Goal: Task Accomplishment & Management: Manage account settings

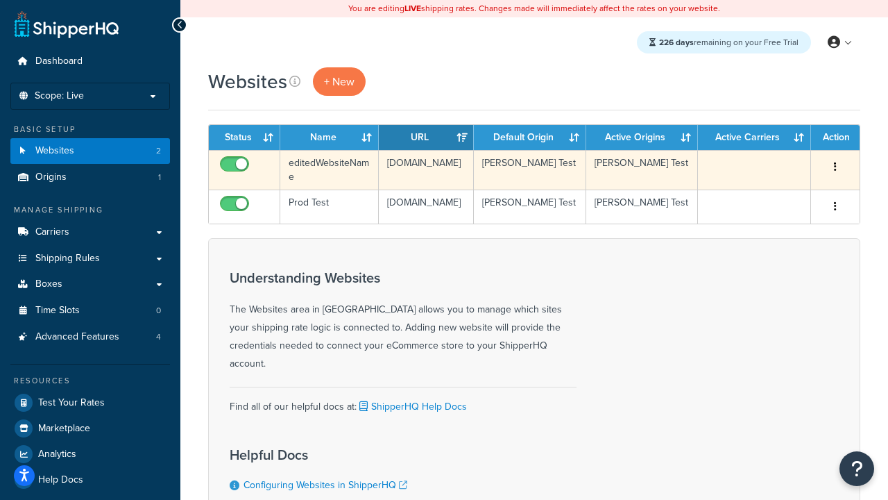
click at [835, 167] on icon "button" at bounding box center [835, 167] width 3 height 10
click at [0, 0] on link "Delete" at bounding box center [0, 0] width 0 height 0
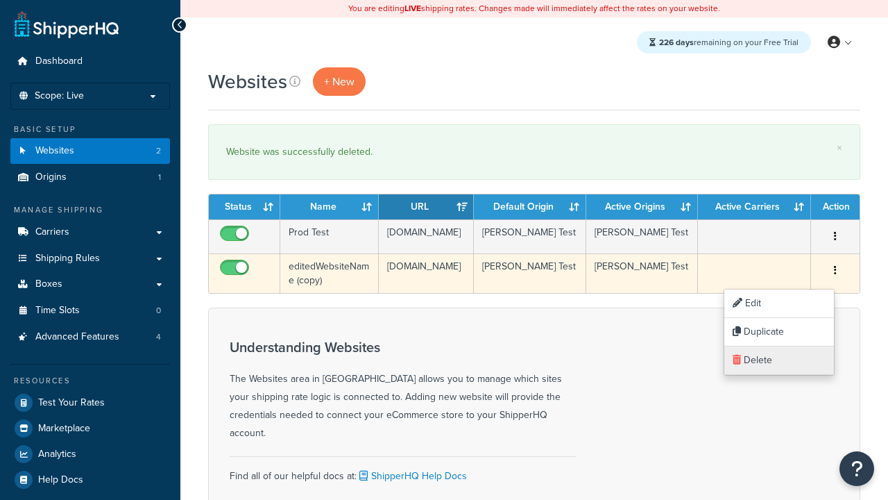
click at [779, 360] on link "Delete" at bounding box center [779, 360] width 110 height 28
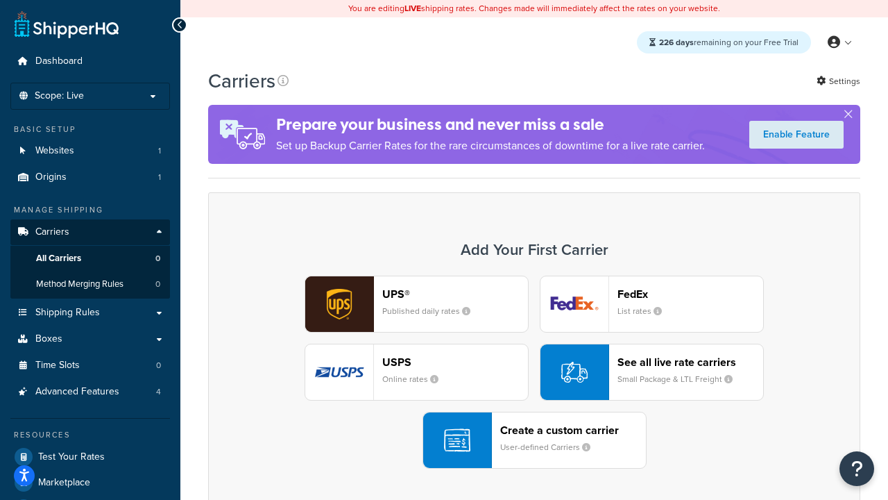
click at [534, 372] on div "UPS® Published daily rates FedEx List rates USPS Online rates See all live rate…" at bounding box center [534, 371] width 623 height 193
click at [690, 294] on header "FedEx" at bounding box center [691, 293] width 146 height 13
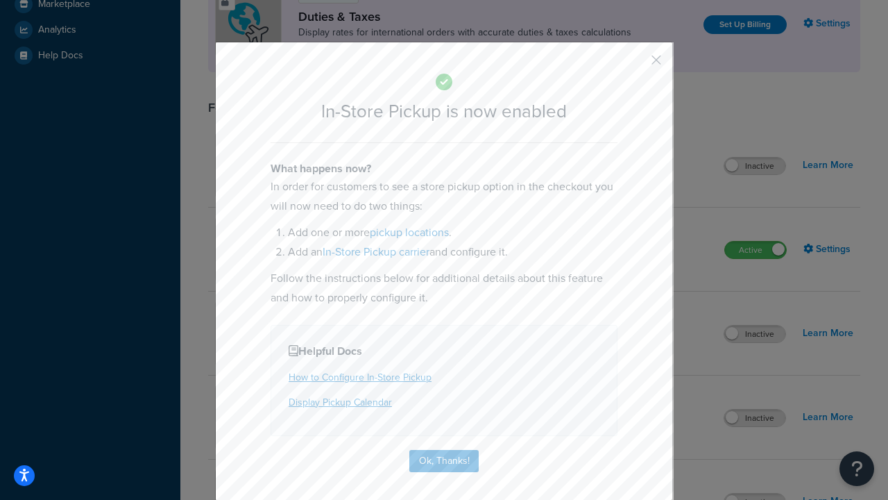
click at [636, 65] on button "button" at bounding box center [635, 64] width 3 height 3
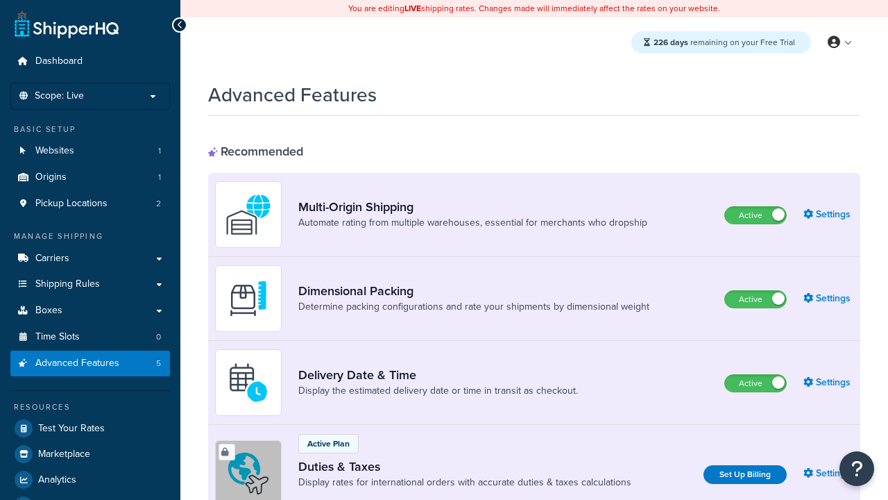
click at [756, 215] on label "Active" at bounding box center [755, 215] width 61 height 17
click at [756, 299] on label "Active" at bounding box center [755, 299] width 61 height 17
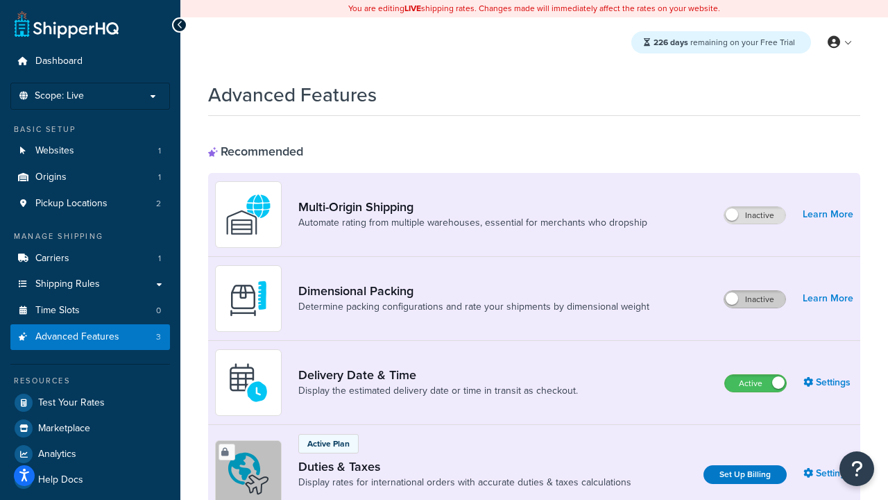
click at [756, 383] on label "Active" at bounding box center [755, 383] width 61 height 17
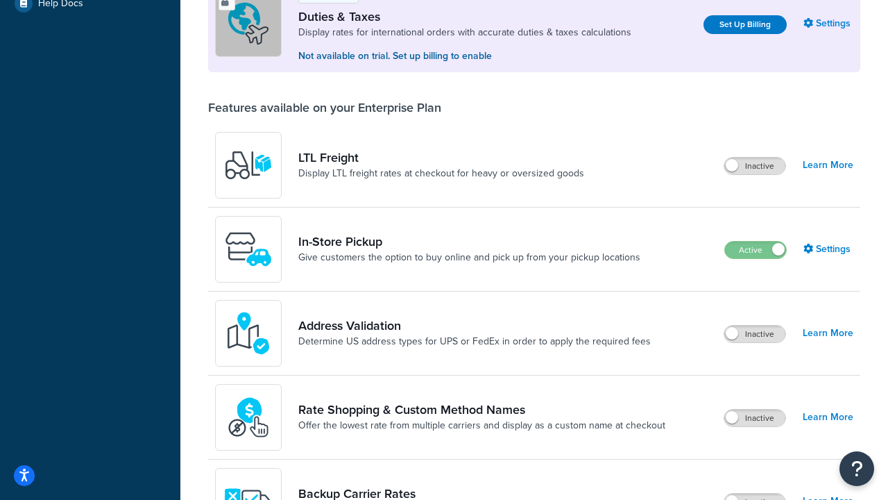
scroll to position [423, 0]
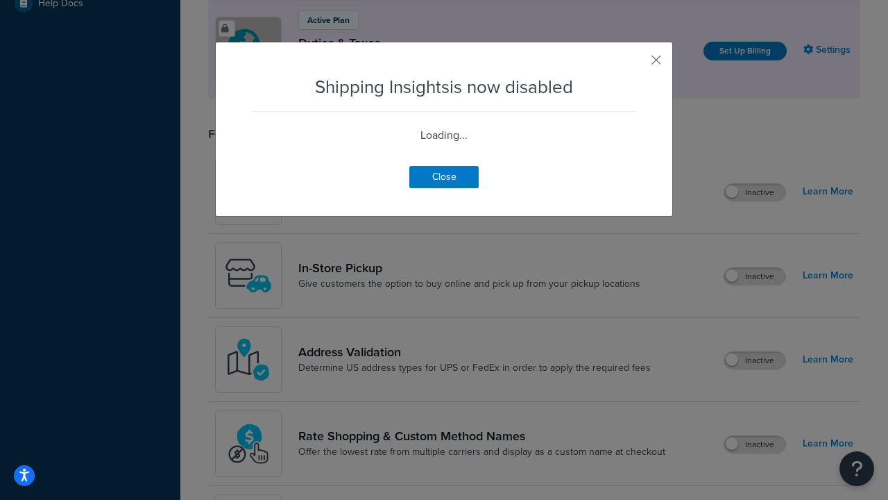
scroll to position [869, 0]
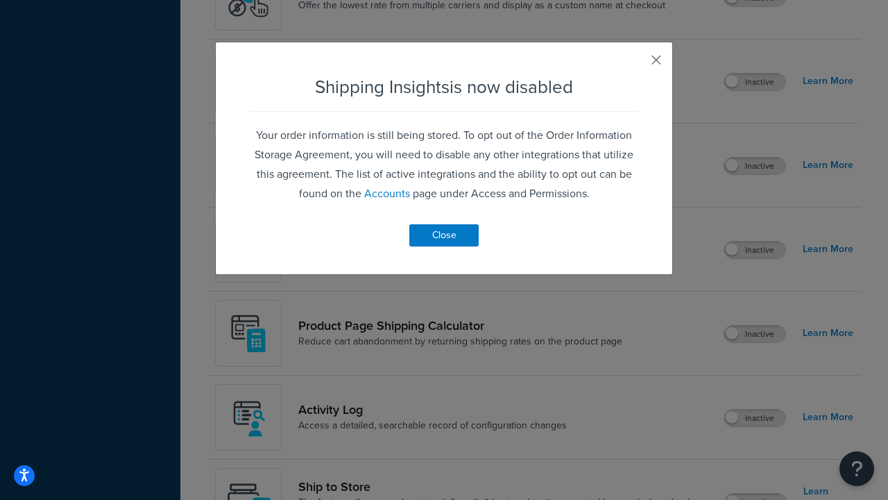
click at [636, 65] on button "button" at bounding box center [635, 64] width 3 height 3
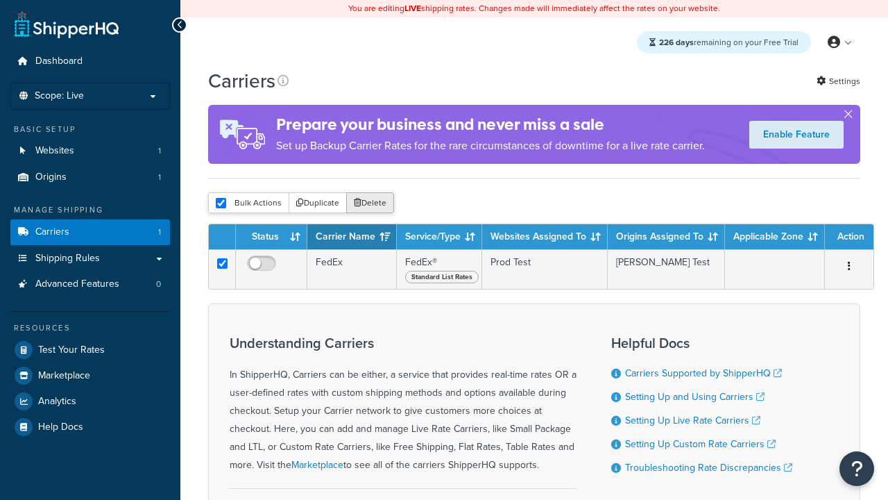
click at [369, 203] on button "Delete" at bounding box center [370, 202] width 48 height 21
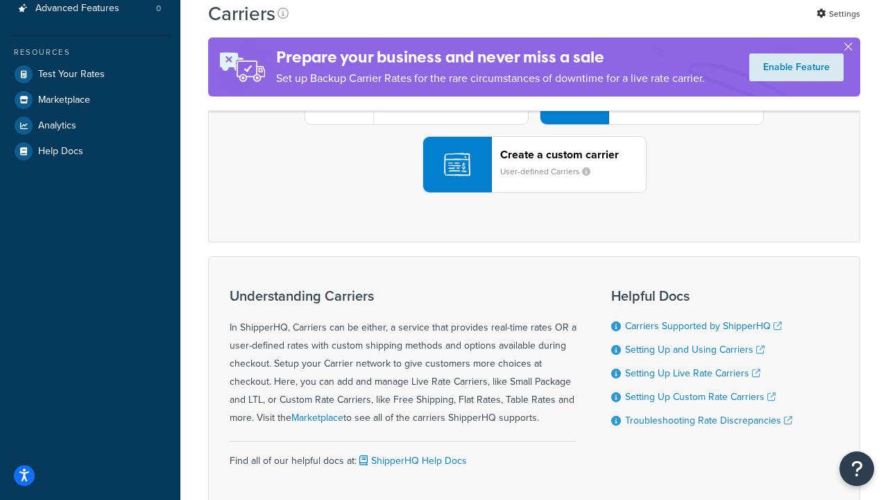
click at [534, 193] on div "UPS® Published daily rates FedEx List rates USPS Online rates See all live rate…" at bounding box center [534, 96] width 623 height 193
click at [534, 178] on small "User-defined Carriers" at bounding box center [550, 171] width 101 height 12
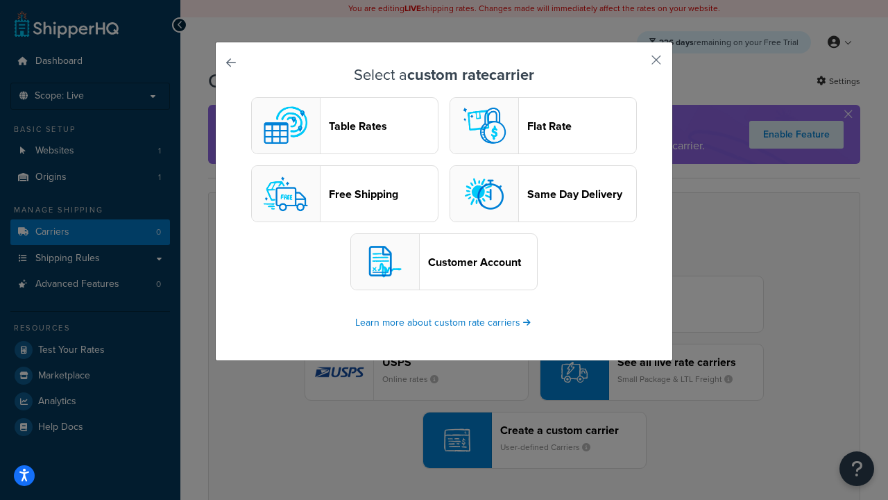
click at [345, 126] on header "Table Rates" at bounding box center [383, 125] width 109 height 13
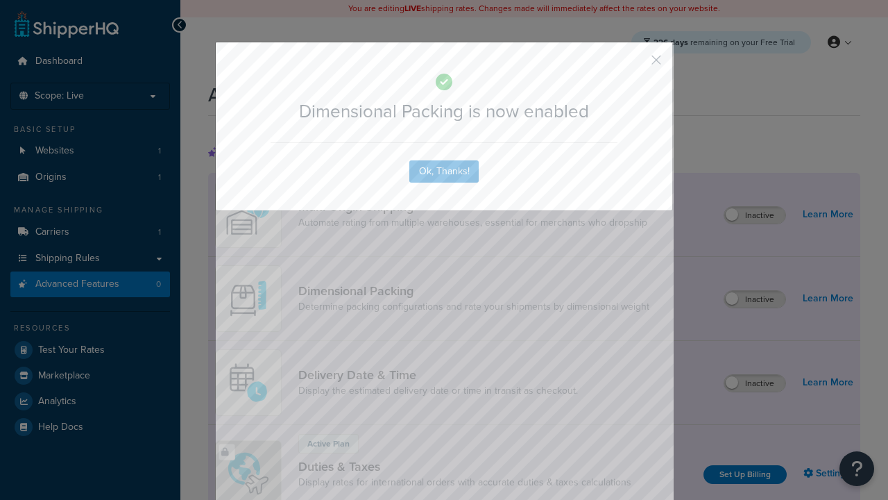
click at [636, 65] on button "button" at bounding box center [635, 64] width 3 height 3
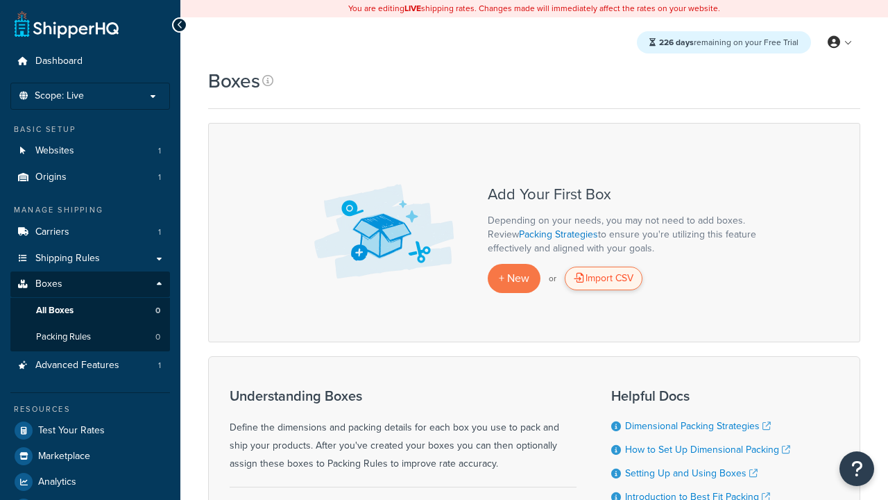
click at [604, 278] on div "Import CSV" at bounding box center [604, 278] width 78 height 24
